Goal: Information Seeking & Learning: Learn about a topic

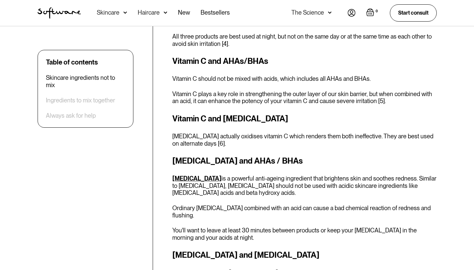
scroll to position [697, 0]
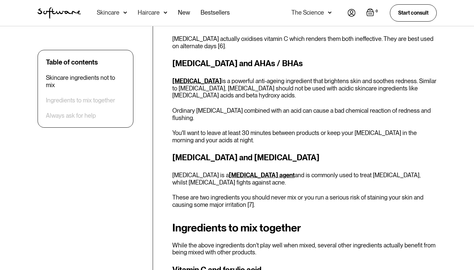
scroll to position [796, 0]
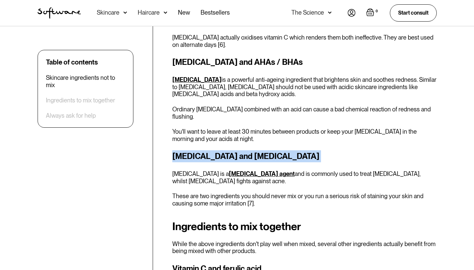
drag, startPoint x: 172, startPoint y: 139, endPoint x: 303, endPoint y: 144, distance: 131.7
click at [303, 150] on h3 "[MEDICAL_DATA] and [MEDICAL_DATA]" at bounding box center [304, 156] width 264 height 12
click at [172, 155] on div "Benzoyl peroxide and hydroquinone Hydroquinone is a skin-lightening agent and i…" at bounding box center [304, 178] width 264 height 57
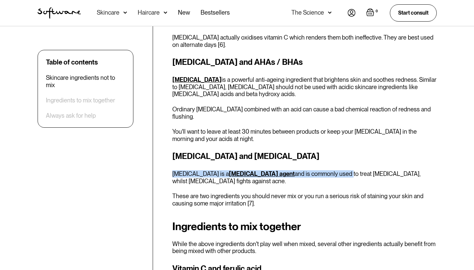
drag, startPoint x: 172, startPoint y: 155, endPoint x: 293, endPoint y: 159, distance: 121.0
click at [324, 161] on div "Benzoyl peroxide and hydroquinone Hydroquinone is a skin-lightening agent and i…" at bounding box center [304, 178] width 264 height 57
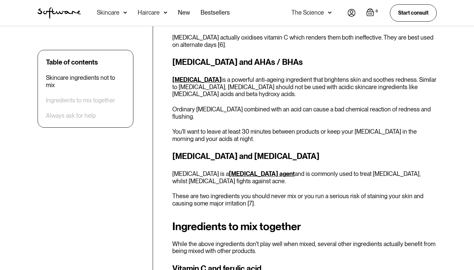
drag, startPoint x: 283, startPoint y: 160, endPoint x: 278, endPoint y: 159, distance: 5.0
click at [278, 170] on p "Hydroquinone is a skin-lightening agent and is commonly used to treat hyperpigm…" at bounding box center [304, 177] width 264 height 14
click at [277, 170] on p "Hydroquinone is a skin-lightening agent and is commonly used to treat hyperpigm…" at bounding box center [304, 177] width 264 height 14
drag, startPoint x: 171, startPoint y: 158, endPoint x: 177, endPoint y: 155, distance: 7.6
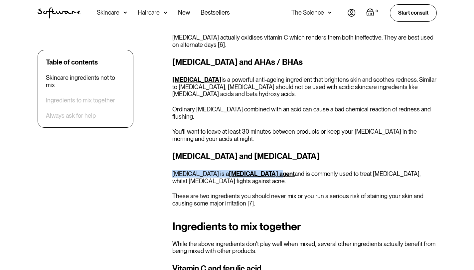
drag, startPoint x: 230, startPoint y: 155, endPoint x: 232, endPoint y: 158, distance: 3.6
click at [260, 158] on div "Benzoyl peroxide and hydroquinone Hydroquinone is a skin-lightening agent and i…" at bounding box center [304, 178] width 264 height 57
drag, startPoint x: 179, startPoint y: 155, endPoint x: 275, endPoint y: 162, distance: 96.0
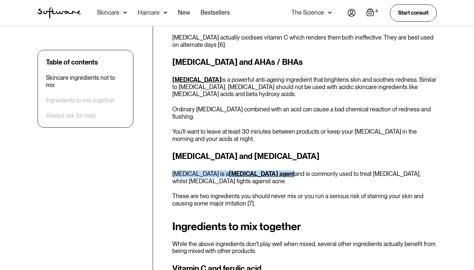
click at [273, 162] on div "Benzoyl peroxide and hydroquinone Hydroquinone is a skin-lightening agent and i…" at bounding box center [304, 178] width 264 height 57
drag, startPoint x: 304, startPoint y: 160, endPoint x: 331, endPoint y: 160, distance: 26.9
click at [305, 170] on p "Hydroquinone is a skin-lightening agent and is commonly used to treat hyperpigm…" at bounding box center [304, 177] width 264 height 14
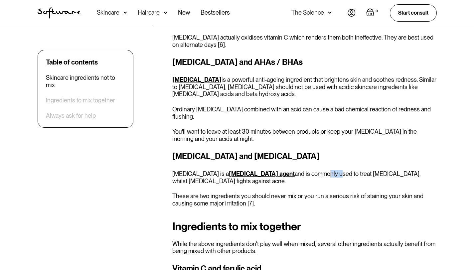
drag, startPoint x: 331, startPoint y: 160, endPoint x: 336, endPoint y: 160, distance: 5.3
click at [332, 170] on p "Hydroquinone is a skin-lightening agent and is commonly used to treat hyperpigm…" at bounding box center [304, 177] width 264 height 14
drag, startPoint x: 357, startPoint y: 160, endPoint x: 374, endPoint y: 161, distance: 16.7
click at [374, 170] on p "Hydroquinone is a skin-lightening agent and is commonly used to treat hyperpigm…" at bounding box center [304, 177] width 264 height 14
click at [403, 170] on p "Hydroquinone is a skin-lightening agent and is commonly used to treat hyperpigm…" at bounding box center [304, 177] width 264 height 14
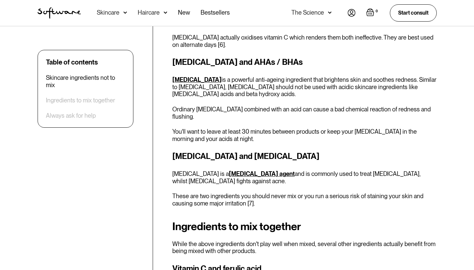
drag, startPoint x: 382, startPoint y: 161, endPoint x: 398, endPoint y: 159, distance: 15.8
click at [385, 170] on p "Hydroquinone is a skin-lightening agent and is commonly used to treat hyperpigm…" at bounding box center [304, 177] width 264 height 14
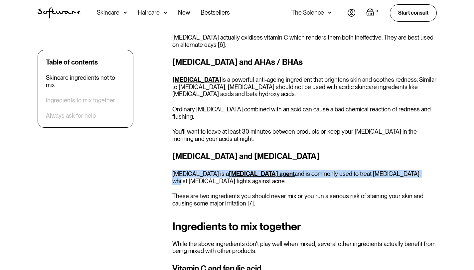
drag, startPoint x: 403, startPoint y: 159, endPoint x: 173, endPoint y: 159, distance: 230.0
click at [173, 170] on p "Hydroquinone is a skin-lightening agent and is commonly used to treat hyperpigm…" at bounding box center [304, 177] width 264 height 14
copy p "Hydroquinone is a skin-lightening agent and is commonly used to treat hyperpigm…"
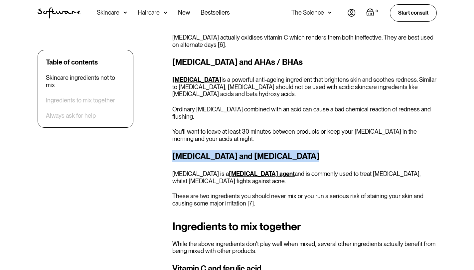
drag, startPoint x: 168, startPoint y: 138, endPoint x: 285, endPoint y: 145, distance: 116.9
copy strong "Benzoyl peroxide and hydroquinone"
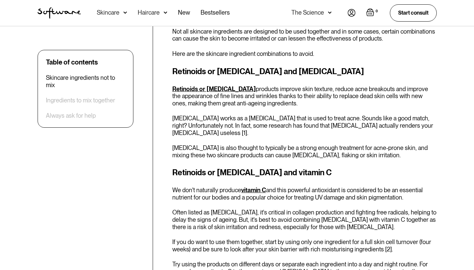
scroll to position [302, 0]
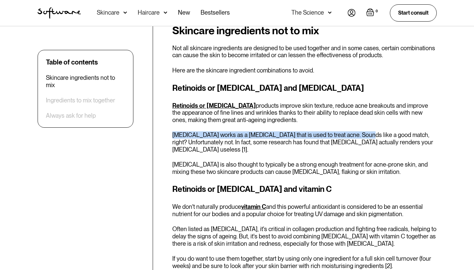
drag, startPoint x: 171, startPoint y: 134, endPoint x: 348, endPoint y: 137, distance: 176.9
copy p "Benzoyl peroxide works as a topical antiseptic that is used to treat acne"
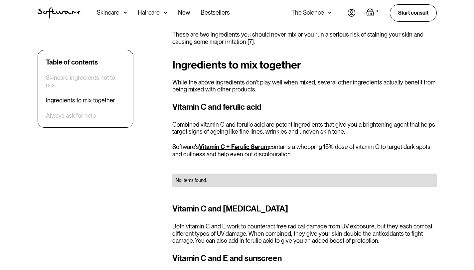
scroll to position [957, 0]
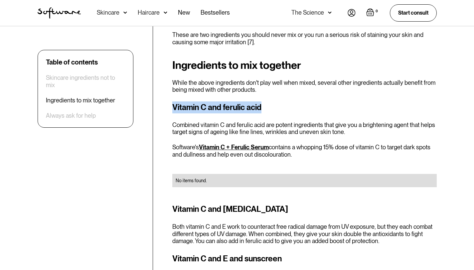
drag, startPoint x: 172, startPoint y: 94, endPoint x: 265, endPoint y: 93, distance: 93.1
click at [265, 101] on h3 "Vitamin C and ferulic acid" at bounding box center [304, 107] width 264 height 12
copy h3 "Vitamin C and ferulic acid"
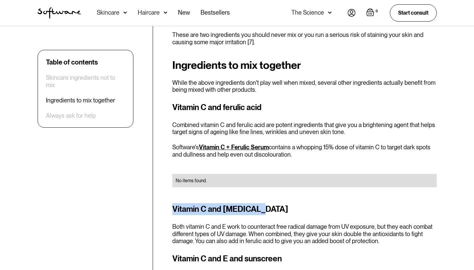
drag, startPoint x: 173, startPoint y: 191, endPoint x: 256, endPoint y: 193, distance: 82.8
click at [256, 203] on h3 "Vitamin C and vitamin E" at bounding box center [304, 209] width 264 height 12
copy h3 "Vitamin C and vitamin E"
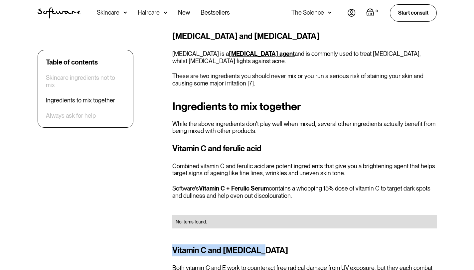
scroll to position [914, 0]
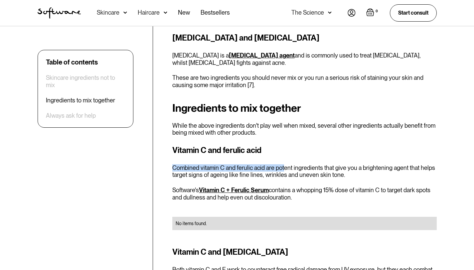
drag, startPoint x: 173, startPoint y: 154, endPoint x: 283, endPoint y: 153, distance: 109.7
click at [283, 164] on p "Combined vitamin C and ferulic acid are potent ingredients that give you a brig…" at bounding box center [304, 171] width 264 height 14
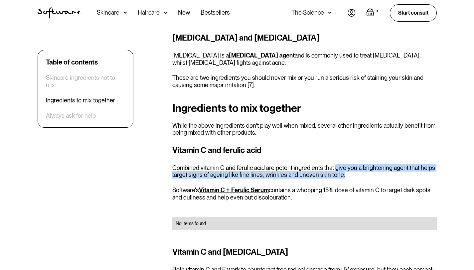
drag, startPoint x: 334, startPoint y: 154, endPoint x: 341, endPoint y: 164, distance: 12.4
click at [341, 164] on p "Combined vitamin C and ferulic acid are potent ingredients that give you a brig…" at bounding box center [304, 171] width 264 height 14
copy p "give you a brightening agent that helps target signs of ageing like fine lines,…"
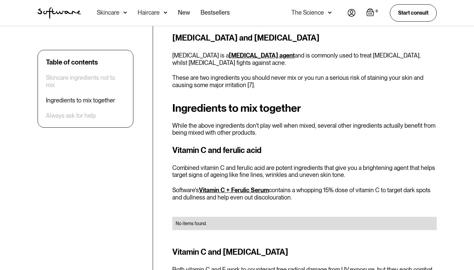
click at [273, 168] on div "Vitamin C and ferulic acid Combined vitamin C and ferulic acid are potent ingre…" at bounding box center [304, 191] width 264 height 94
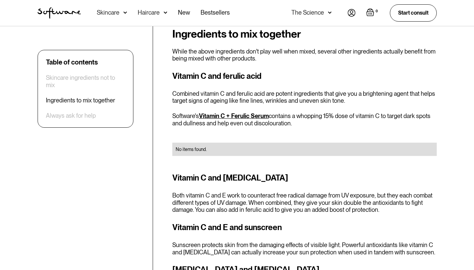
scroll to position [990, 0]
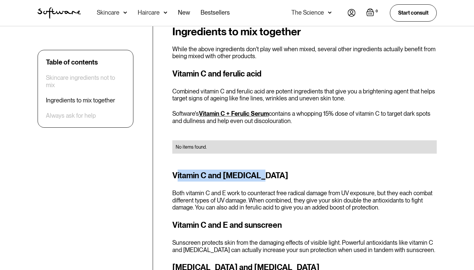
drag, startPoint x: 175, startPoint y: 161, endPoint x: 257, endPoint y: 161, distance: 82.1
click at [257, 170] on h3 "Vitamin C and vitamin E" at bounding box center [304, 176] width 264 height 12
click at [171, 160] on div "Table of contents Skincare ingredients not to mix Ingredients to mix together A…" at bounding box center [237, 214] width 415 height 1931
drag, startPoint x: 249, startPoint y: 179, endPoint x: 254, endPoint y: 179, distance: 5.3
click at [254, 189] on p "Both vitamin C and E work to counteract free radical damage from UV exposure, b…" at bounding box center [304, 200] width 264 height 22
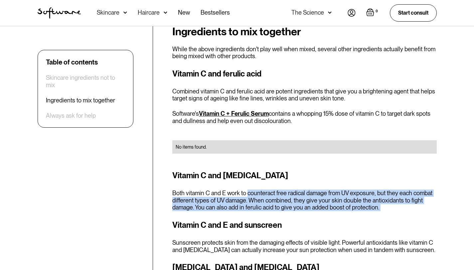
drag, startPoint x: 246, startPoint y: 178, endPoint x: 372, endPoint y: 197, distance: 127.7
copy p "counteract free radical damage from UV exposure, but they each combat different…"
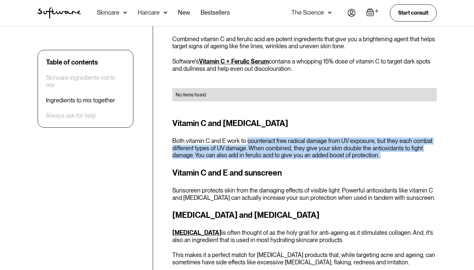
scroll to position [1044, 0]
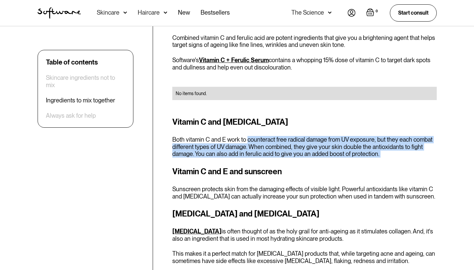
click at [171, 157] on div "Table of contents Skincare ingredients not to mix Ingredients to mix together A…" at bounding box center [237, 161] width 415 height 1931
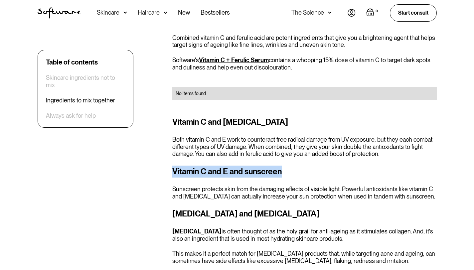
drag, startPoint x: 172, startPoint y: 157, endPoint x: 285, endPoint y: 156, distance: 112.7
click at [285, 166] on h3 "Vitamin C and E and sunscreen" at bounding box center [304, 172] width 264 height 12
copy h3 "Vitamin C and E and sunscreen"
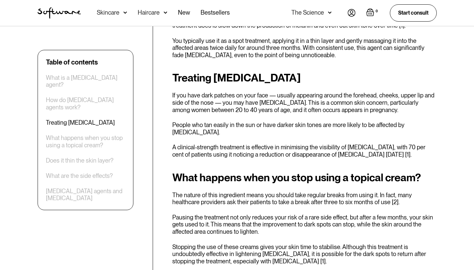
scroll to position [326, 0]
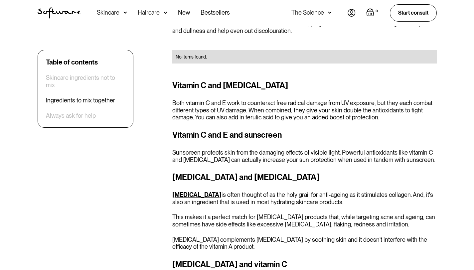
scroll to position [1087, 0]
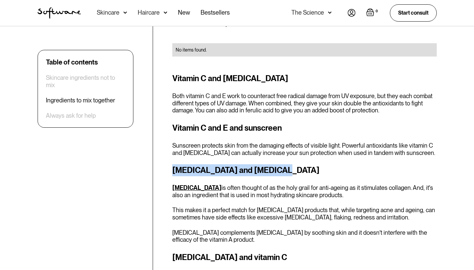
drag, startPoint x: 173, startPoint y: 155, endPoint x: 282, endPoint y: 154, distance: 108.0
click at [282, 164] on h3 "[MEDICAL_DATA] and [MEDICAL_DATA]" at bounding box center [304, 170] width 264 height 12
copy h3 "[MEDICAL_DATA] and [MEDICAL_DATA]"
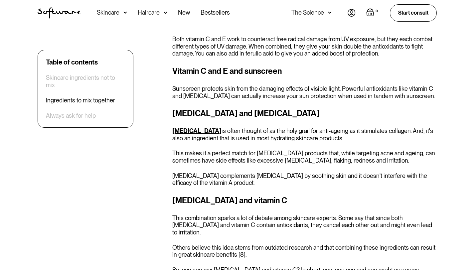
scroll to position [1153, 0]
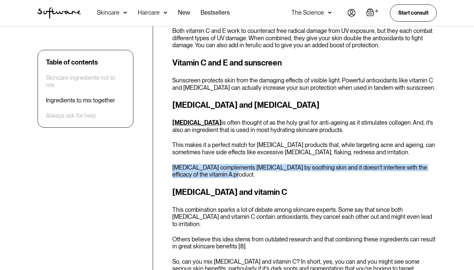
drag, startPoint x: 171, startPoint y: 150, endPoint x: 218, endPoint y: 161, distance: 49.0
click at [218, 161] on div "Table of contents Skincare ingredients not to mix Ingredients to mix together A…" at bounding box center [237, 52] width 415 height 1931
copy p "[MEDICAL_DATA] complements [MEDICAL_DATA] by soothing skin and it doesn't inter…"
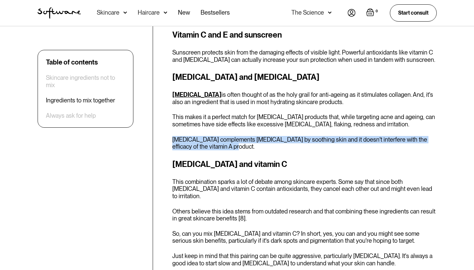
scroll to position [1184, 0]
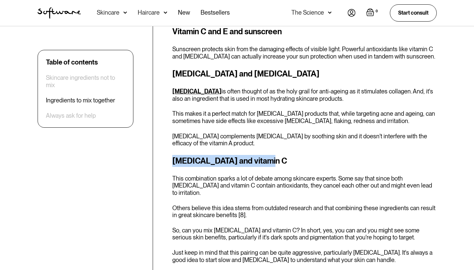
drag, startPoint x: 174, startPoint y: 144, endPoint x: 270, endPoint y: 143, distance: 95.7
click at [270, 155] on h3 "[MEDICAL_DATA] and vitamin C" at bounding box center [304, 161] width 264 height 12
copy strong "[MEDICAL_DATA] and vitamin C"
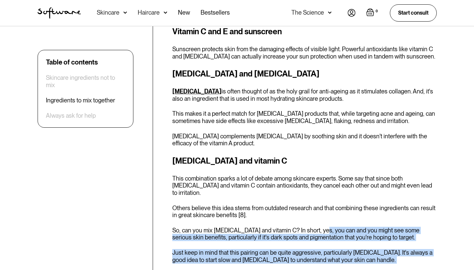
drag, startPoint x: 316, startPoint y: 208, endPoint x: 386, endPoint y: 242, distance: 76.9
click at [386, 243] on div "Ingredients to mix together While the above ingredients don't play well when mi…" at bounding box center [304, 251] width 264 height 838
copy div "you can and you might see some serious skin benefits, particularly if it's dark…"
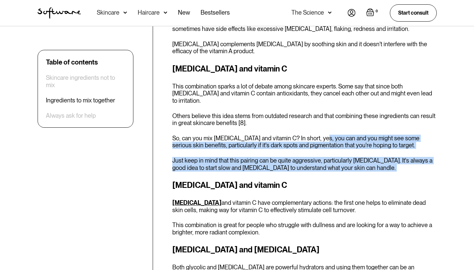
scroll to position [1280, 0]
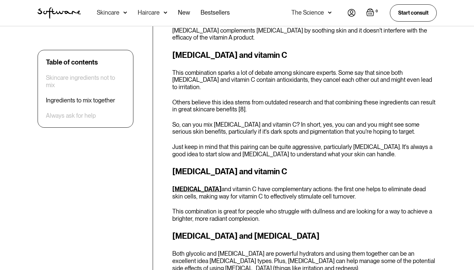
scroll to position [1292, 0]
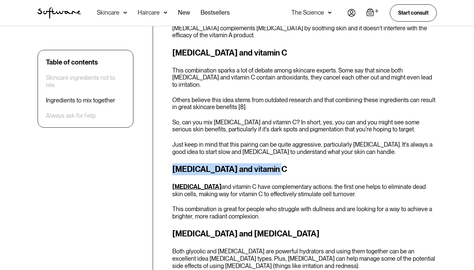
drag, startPoint x: 172, startPoint y: 148, endPoint x: 269, endPoint y: 149, distance: 96.4
click at [269, 163] on h3 "[MEDICAL_DATA] and vitamin C" at bounding box center [304, 169] width 264 height 12
copy h3 "[MEDICAL_DATA] and vitamin C"
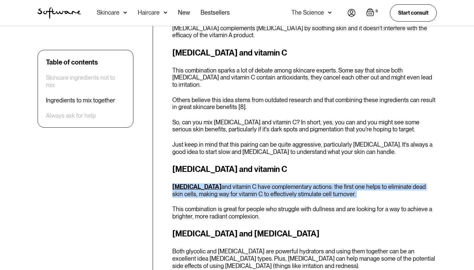
drag, startPoint x: 171, startPoint y: 163, endPoint x: 322, endPoint y: 179, distance: 152.1
copy p "Glycolic acid and vitamin C have complementary actions: the first one helps to …"
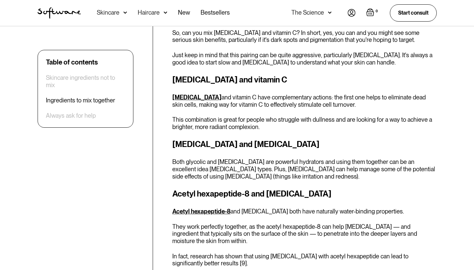
scroll to position [1379, 0]
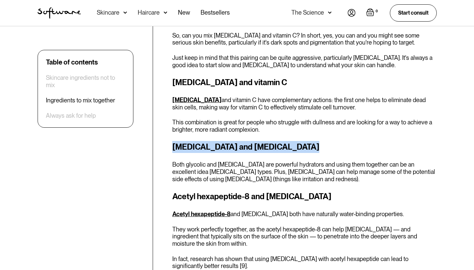
drag, startPoint x: 172, startPoint y: 126, endPoint x: 288, endPoint y: 130, distance: 116.4
click at [288, 141] on h3 "Glycolic acid and hyaluronic acid" at bounding box center [304, 147] width 264 height 12
click at [174, 141] on h3 "Glycolic acid and hyaluronic acid" at bounding box center [304, 147] width 264 height 12
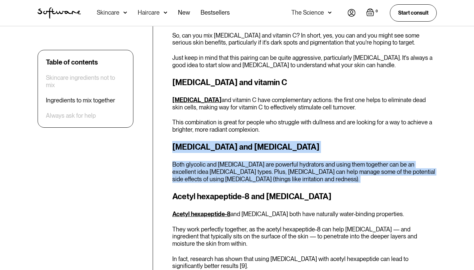
drag, startPoint x: 174, startPoint y: 123, endPoint x: 273, endPoint y: 163, distance: 106.6
click at [273, 163] on div "Ingredients to mix together While the above ingredients don't play well when mi…" at bounding box center [304, 56] width 264 height 838
copy div "Glycolic acid and hyaluronic acid Both glycolic and hyaluronic acid are powerfu…"
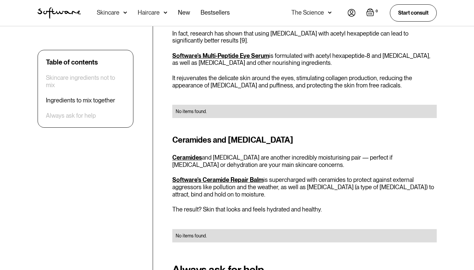
scroll to position [1605, 0]
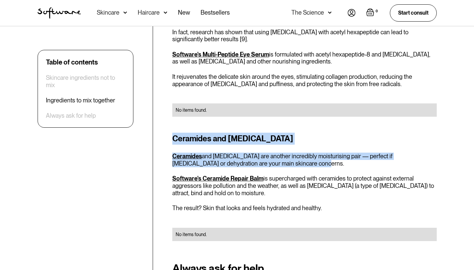
drag, startPoint x: 171, startPoint y: 116, endPoint x: 290, endPoint y: 143, distance: 122.3
copy div "Ceramides and hyaluronic acid Ceramides and hyaluronic acid are another incredi…"
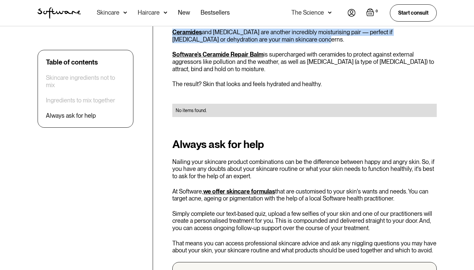
scroll to position [1734, 0]
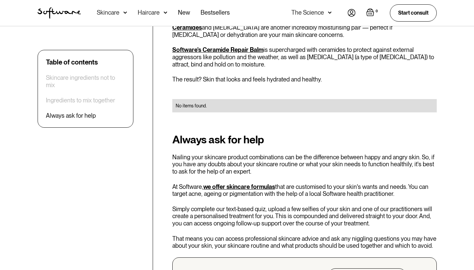
click at [309, 134] on h2 "Always ask for help" at bounding box center [304, 140] width 264 height 12
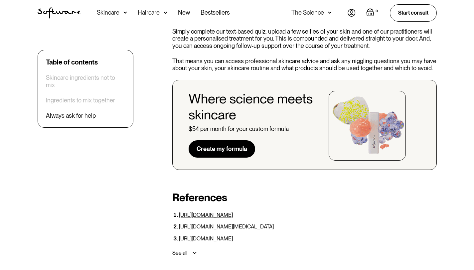
scroll to position [1825, 0]
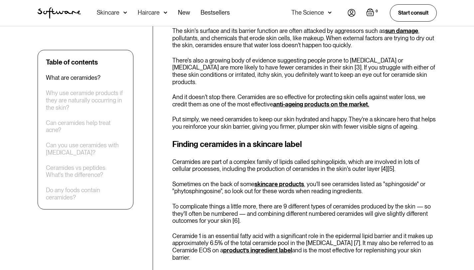
scroll to position [257, 0]
